Goal: Use online tool/utility: Utilize a website feature to perform a specific function

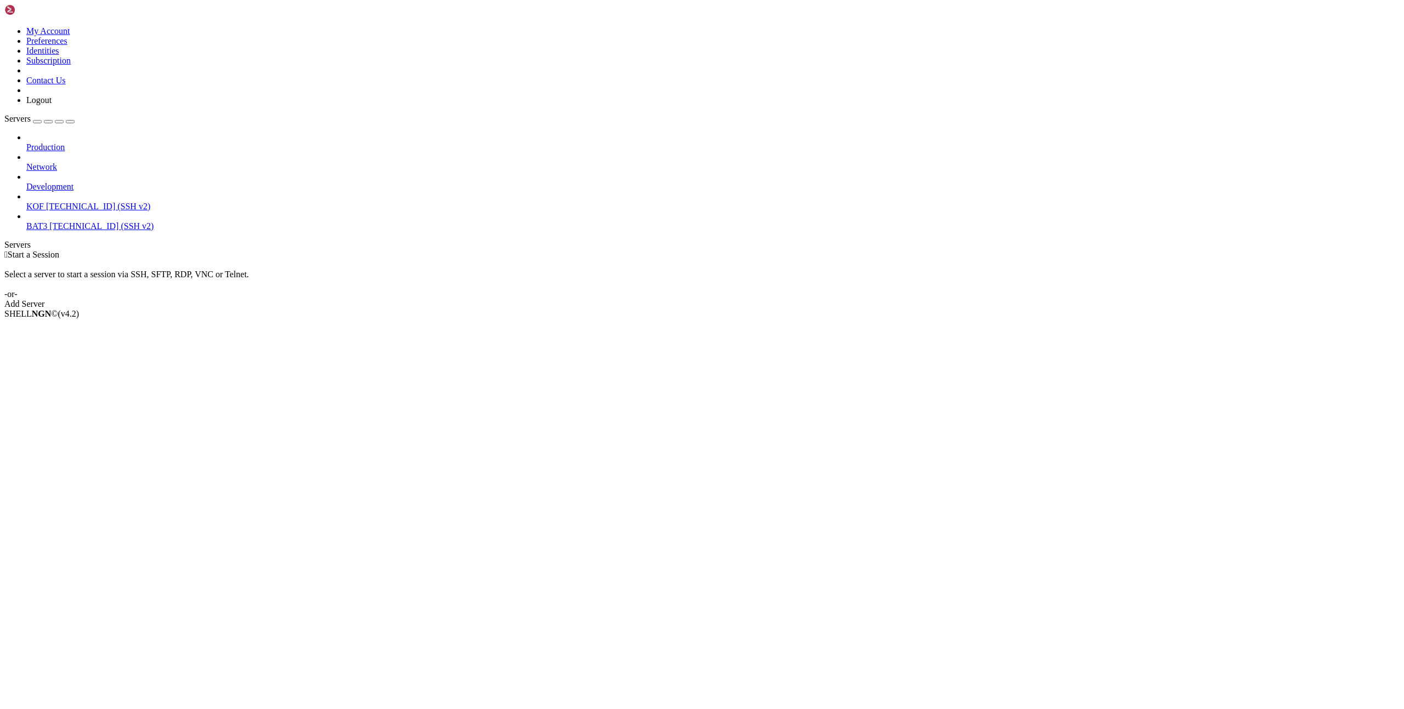
click at [44, 202] on span "KOF" at bounding box center [35, 206] width 18 height 9
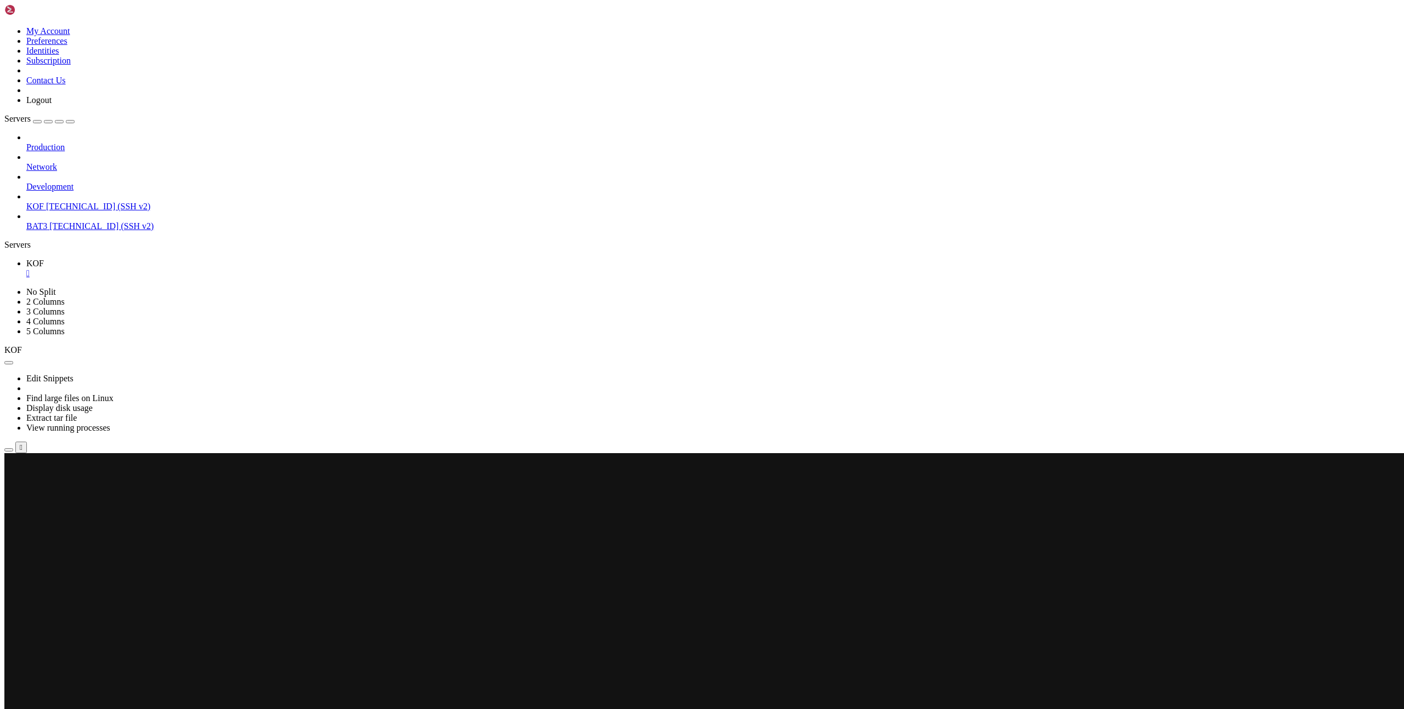
scroll to position [146, 0]
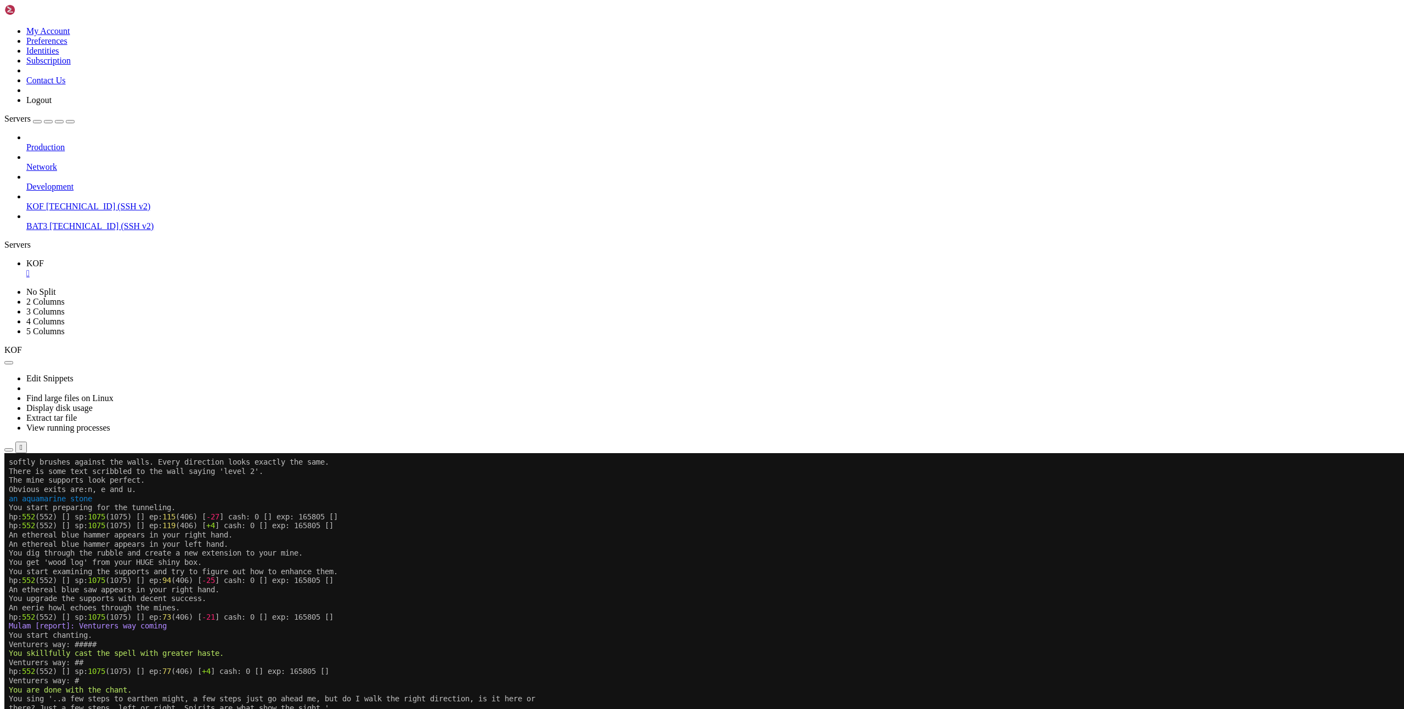
click at [851, 508] on x-row "You start preparing for the tunneling." at bounding box center [636, 507] width 1255 height 9
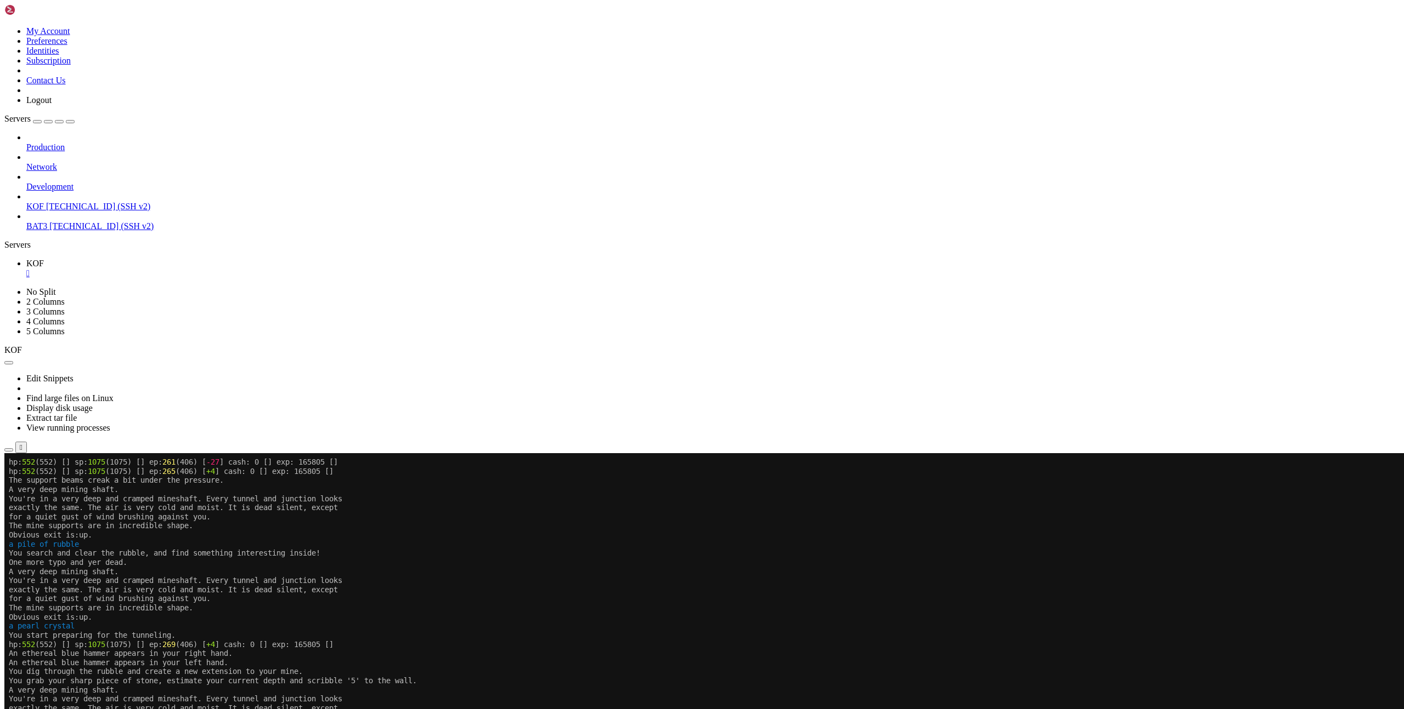
scroll to position [146, 0]
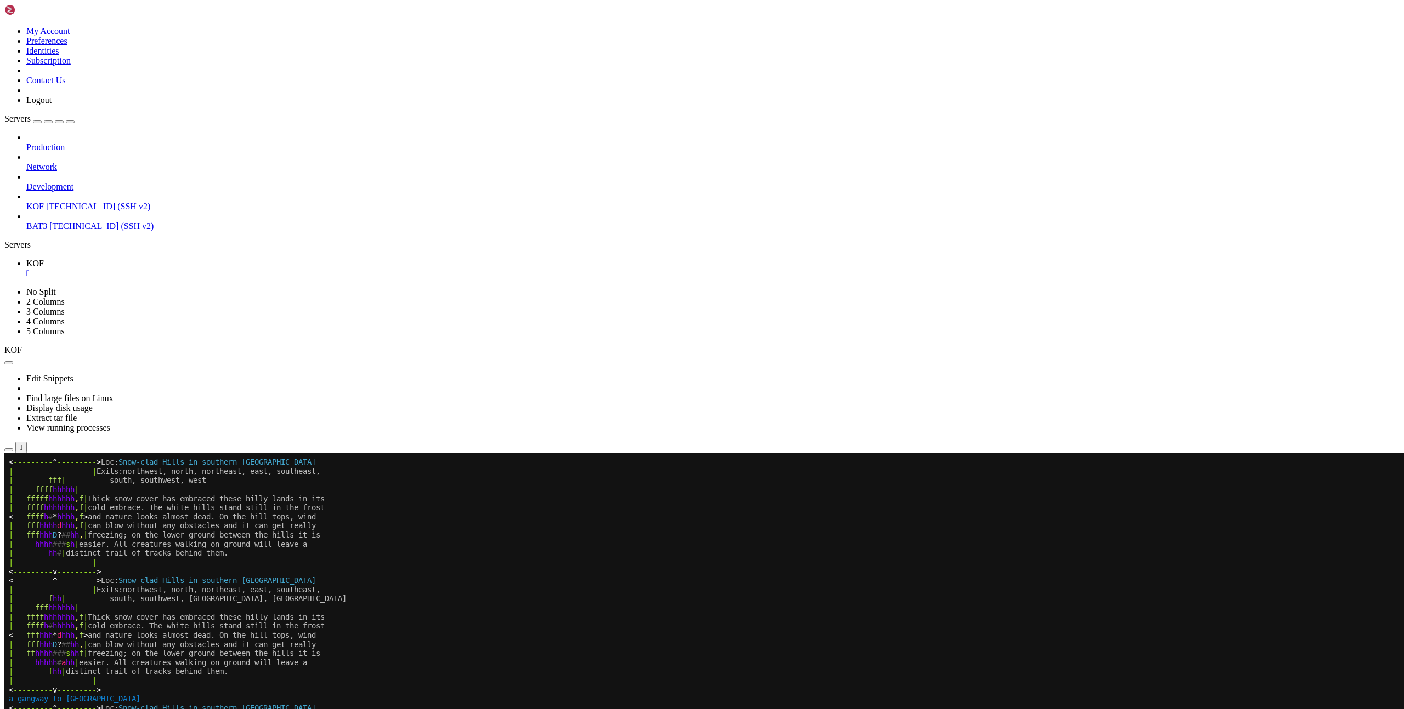
click at [714, 709] on x-row "< --------- ^ --------- > Loc: Snow-clad Hills in southern Laenor" at bounding box center [636, 708] width 1255 height 9
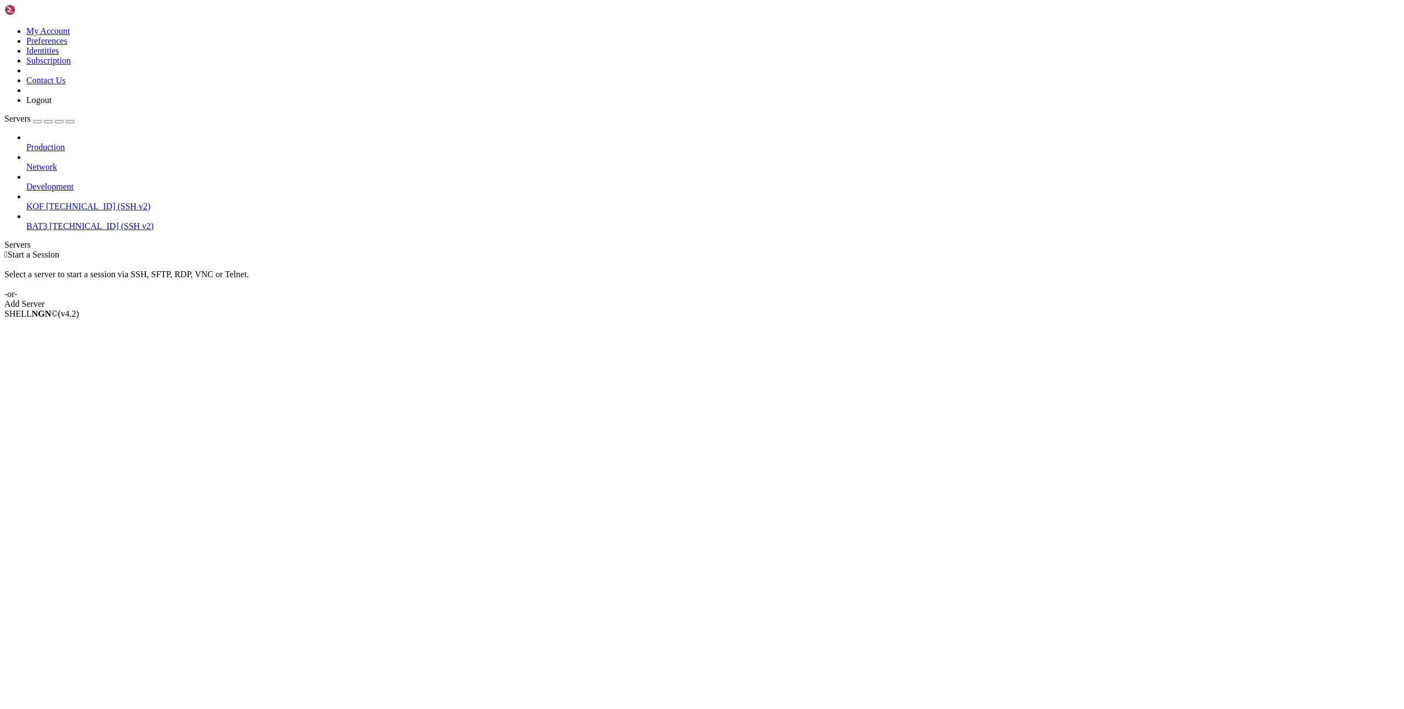
click at [64, 202] on span "[TECHNICAL_ID] (SSH v2)" at bounding box center [98, 206] width 104 height 9
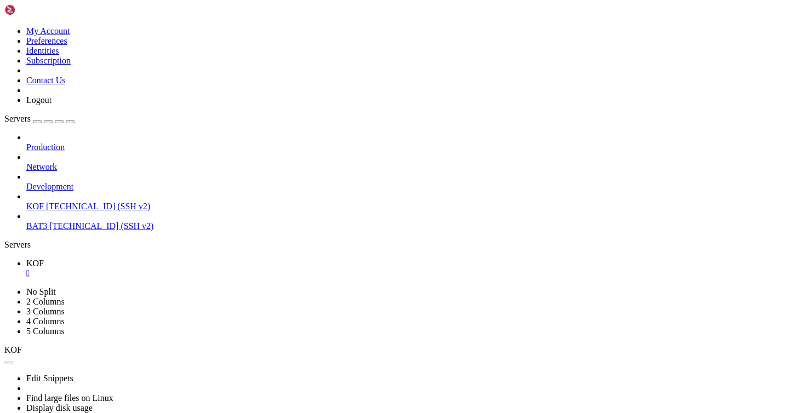
scroll to position [301, 0]
